Goal: Information Seeking & Learning: Learn about a topic

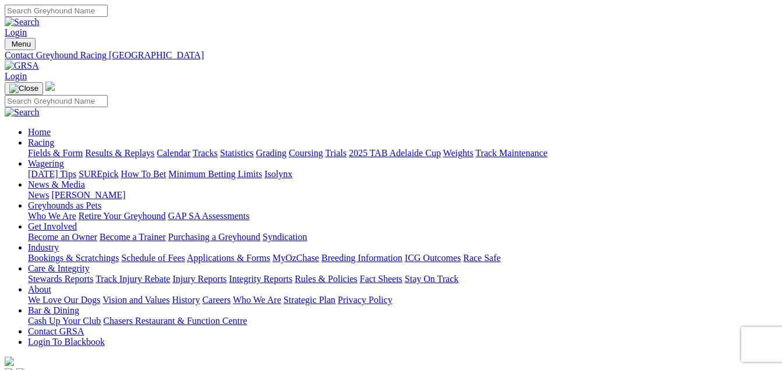
click at [54, 137] on link "Racing" at bounding box center [41, 142] width 26 height 10
click at [49, 148] on link "Fields & Form" at bounding box center [55, 153] width 55 height 10
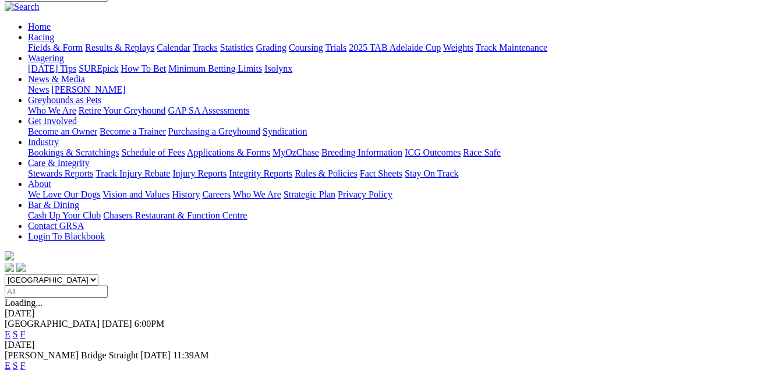
scroll to position [116, 0]
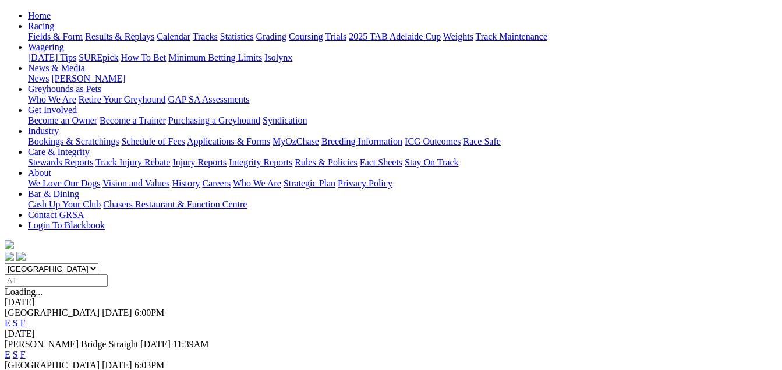
click at [26, 349] on link "F" at bounding box center [22, 354] width 5 height 10
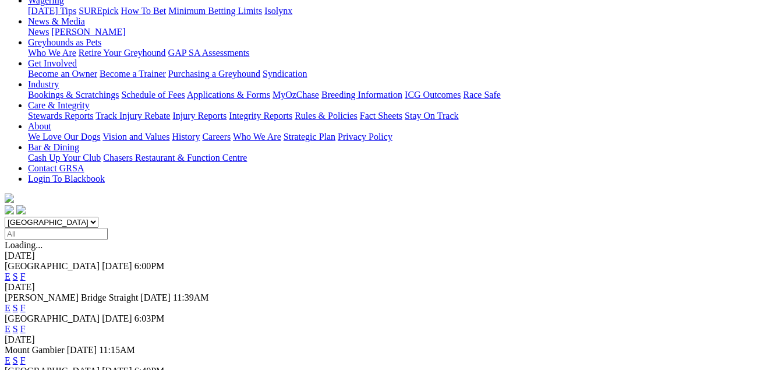
scroll to position [175, 0]
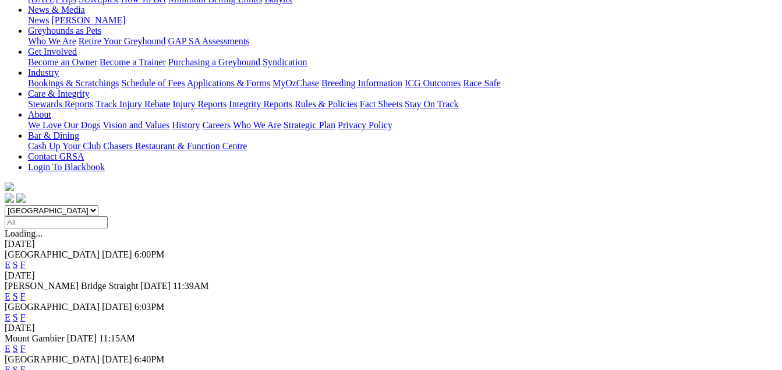
click at [26, 312] on link "F" at bounding box center [22, 317] width 5 height 10
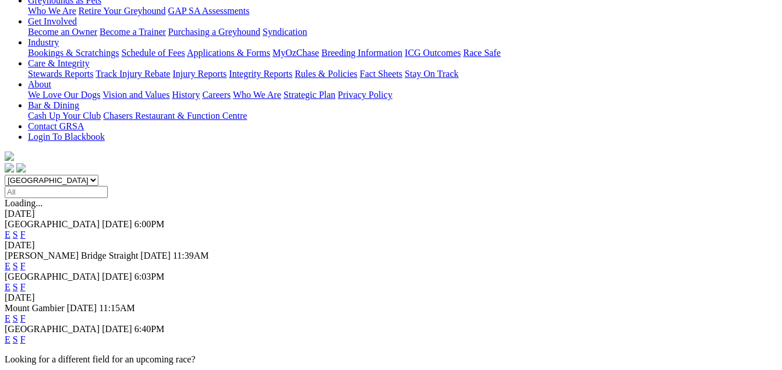
scroll to position [233, 0]
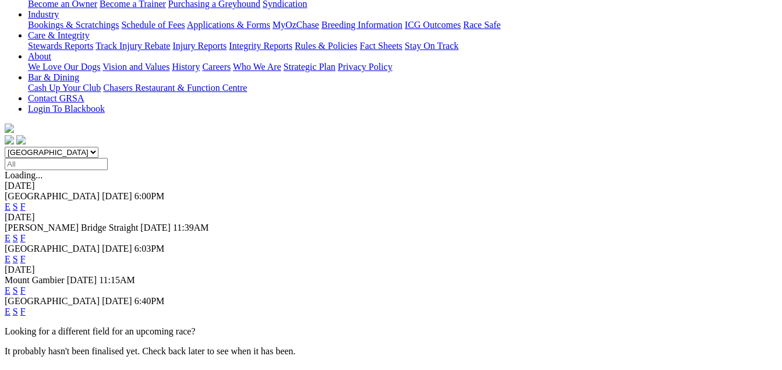
click at [26, 285] on link "F" at bounding box center [22, 290] width 5 height 10
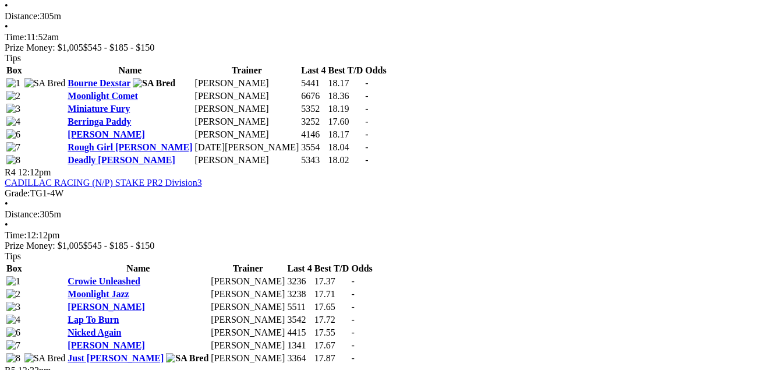
scroll to position [1048, 0]
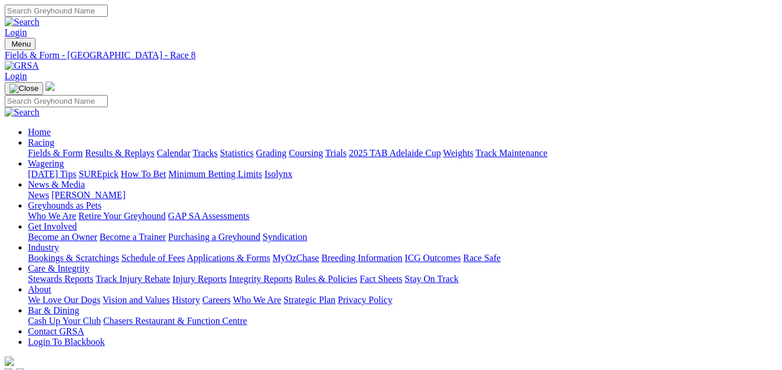
click at [151, 148] on link "Results & Replays" at bounding box center [119, 153] width 69 height 10
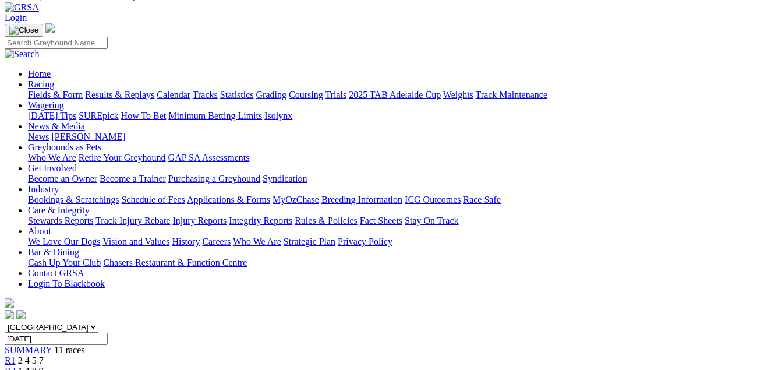
scroll to position [116, 0]
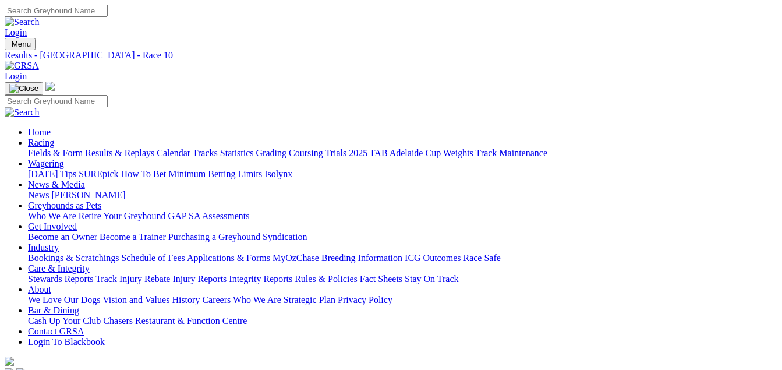
scroll to position [28, 0]
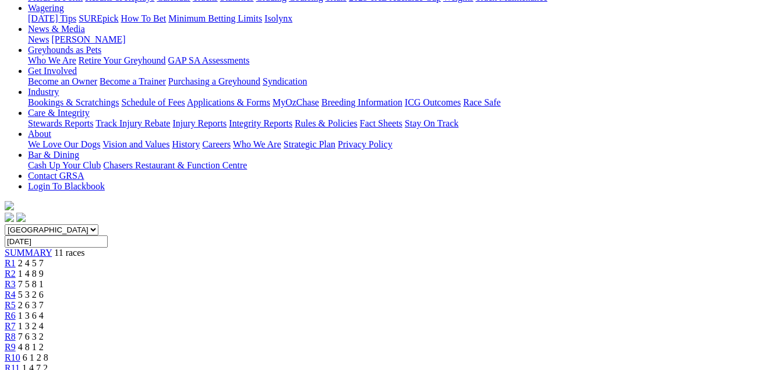
scroll to position [175, 0]
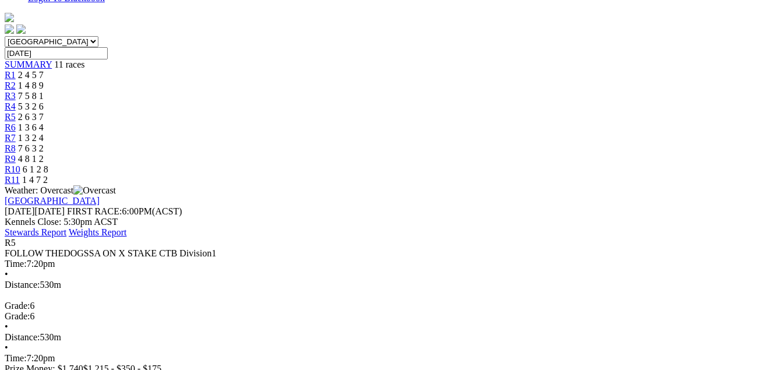
scroll to position [349, 0]
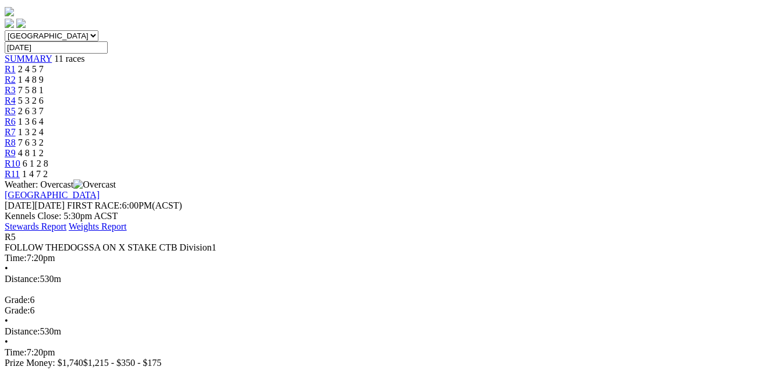
drag, startPoint x: 14, startPoint y: 82, endPoint x: 768, endPoint y: 274, distance: 778.0
copy tbody "1 Big Boss Giblet T: Penny Sargent 31.18 - $16.00 5.49 18.28 31.18 - $16.00 33.…"
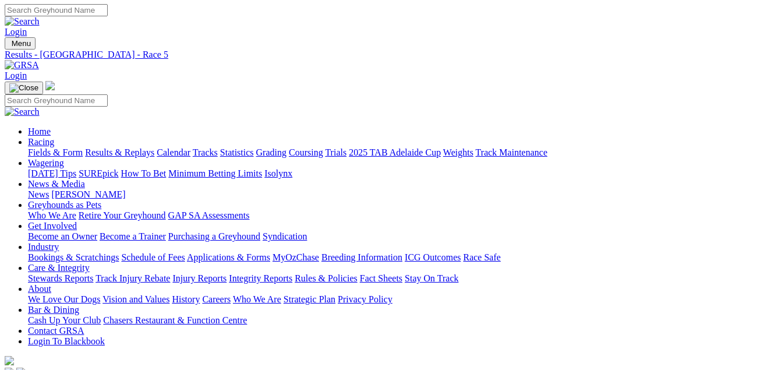
scroll to position [0, 0]
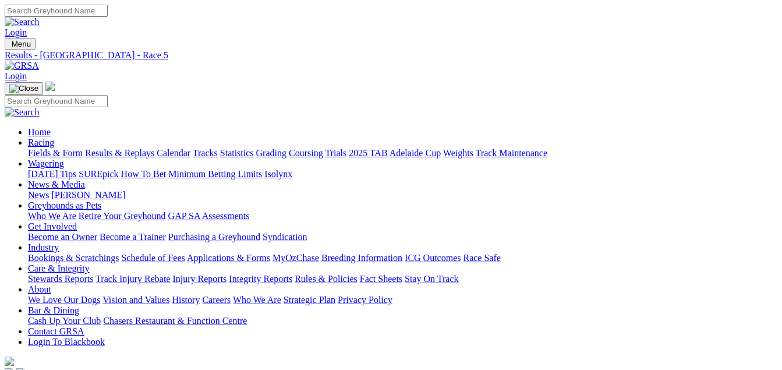
click at [218, 148] on link "Tracks" at bounding box center [205, 153] width 25 height 10
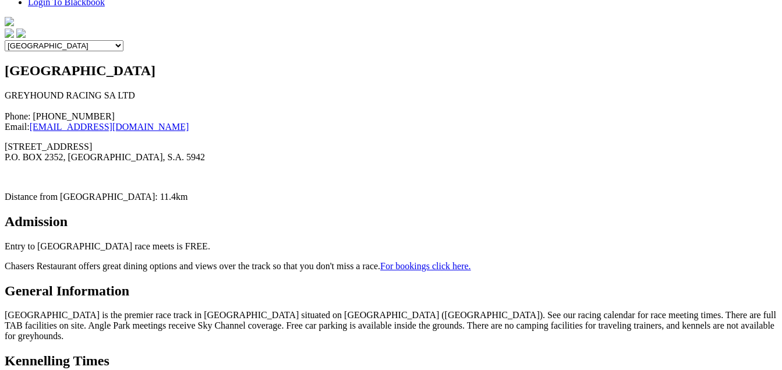
scroll to position [349, 0]
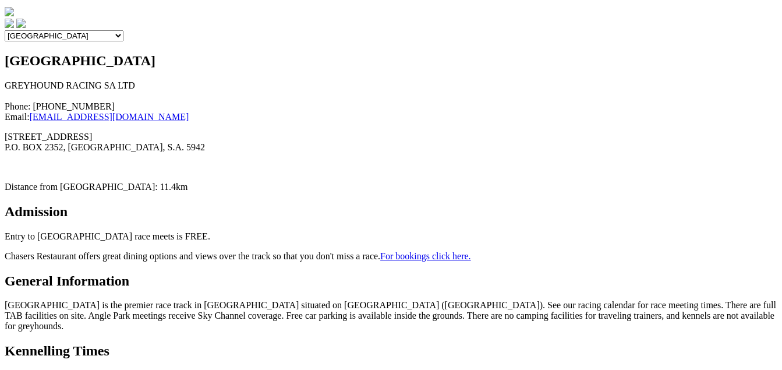
drag, startPoint x: 428, startPoint y: 131, endPoint x: 402, endPoint y: 127, distance: 27.1
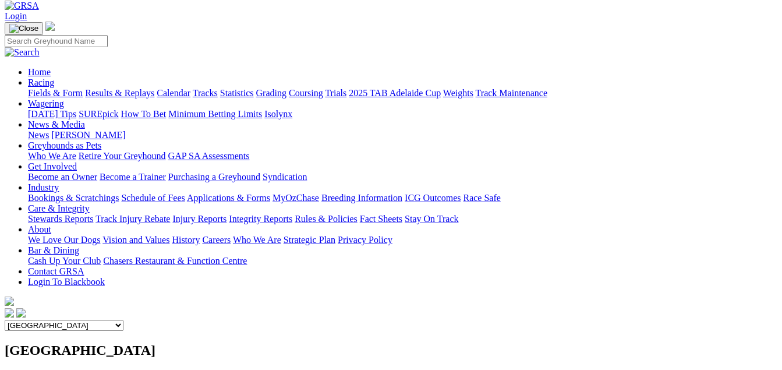
scroll to position [58, 0]
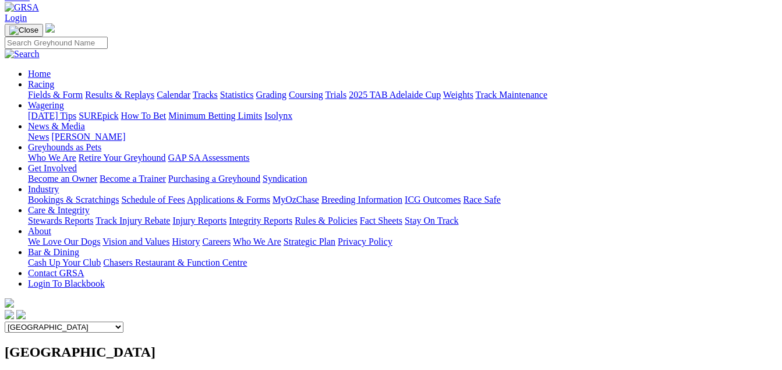
click at [123, 321] on select "Angle Park Gawler Mount Gambier Murray Bridge Virginia GOTBA Coursing" at bounding box center [64, 326] width 119 height 11
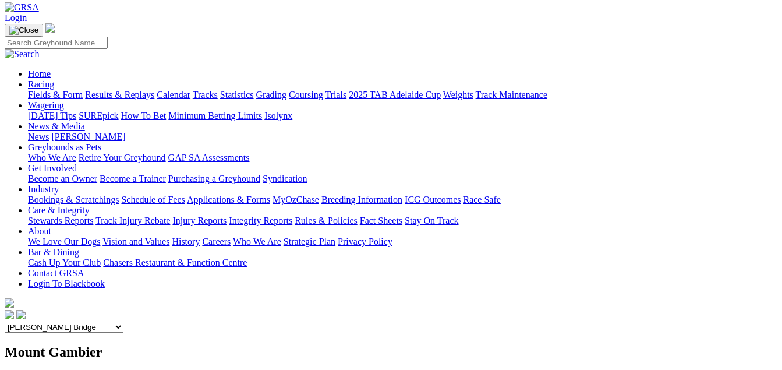
click at [123, 321] on select "Angle Park Gawler Mount Gambier Murray Bridge Virginia GOTBA Coursing" at bounding box center [64, 326] width 119 height 11
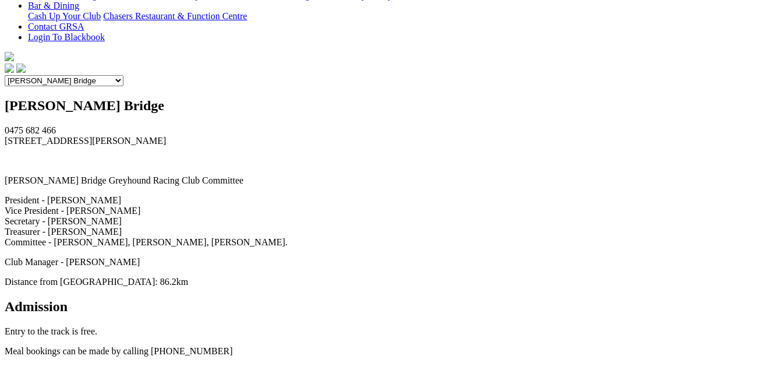
scroll to position [116, 0]
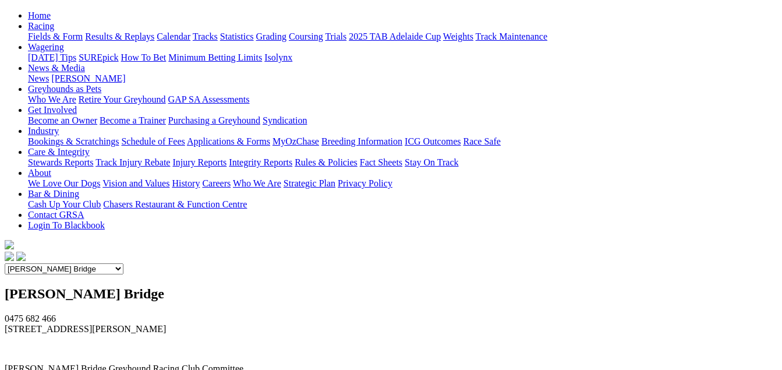
click at [123, 263] on select "Angle Park Gawler Mount Gambier Murray Bridge Virginia GOTBA Coursing" at bounding box center [64, 268] width 119 height 11
select select "5"
click at [123, 263] on select "Angle Park Gawler Mount Gambier Murray Bridge Virginia GOTBA Coursing" at bounding box center [64, 268] width 119 height 11
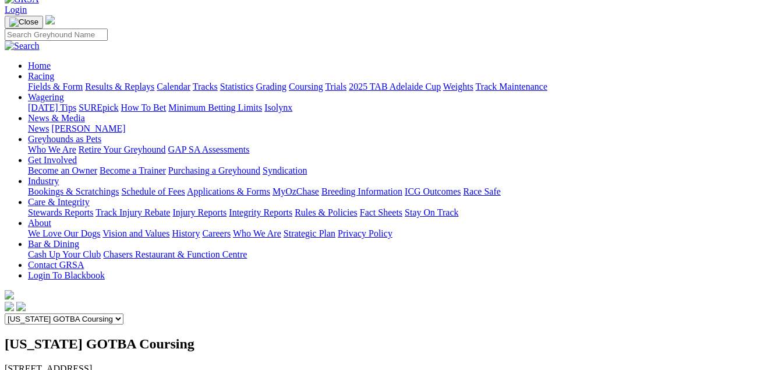
scroll to position [58, 0]
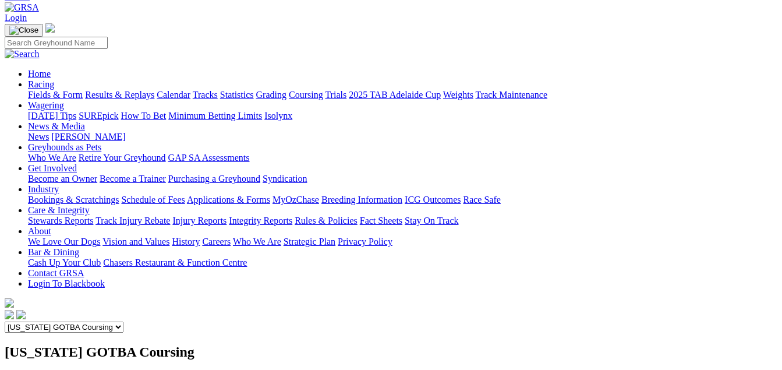
click at [123, 321] on select "Angle Park Gawler Mount Gambier Murray Bridge Virginia GOTBA Coursing" at bounding box center [64, 326] width 119 height 11
click at [254, 90] on link "Statistics" at bounding box center [237, 95] width 34 height 10
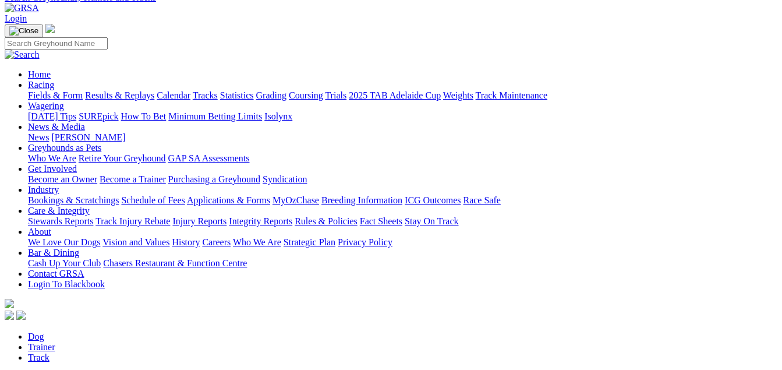
scroll to position [58, 0]
click at [49, 352] on link "Track" at bounding box center [39, 357] width 22 height 10
select select "angle-park"
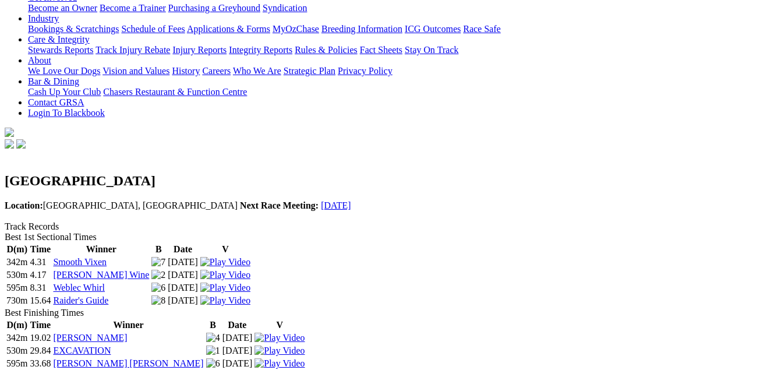
scroll to position [203, 0]
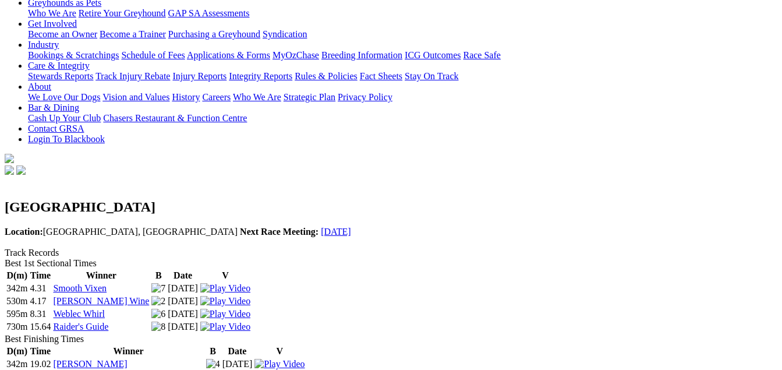
click at [304, 369] on img at bounding box center [279, 376] width 50 height 10
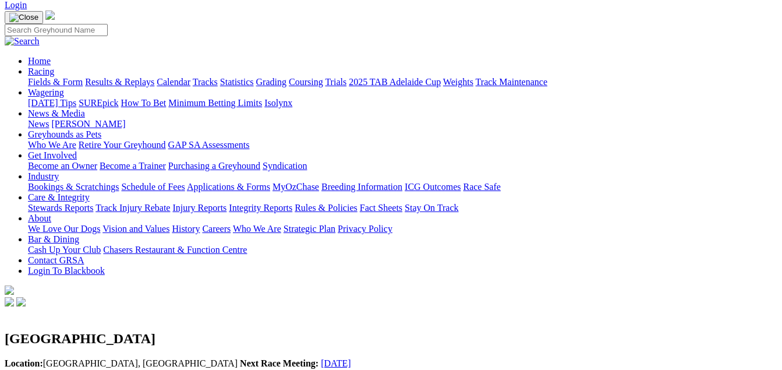
scroll to position [0, 0]
